Goal: Find specific page/section: Find specific page/section

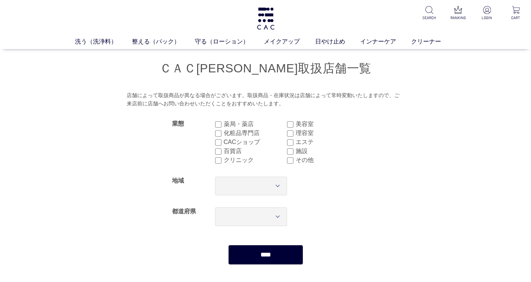
click at [270, 247] on input "****" at bounding box center [265, 255] width 75 height 20
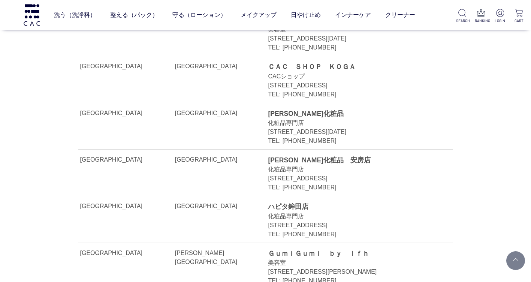
scroll to position [337, 0]
